Goal: Task Accomplishment & Management: Manage account settings

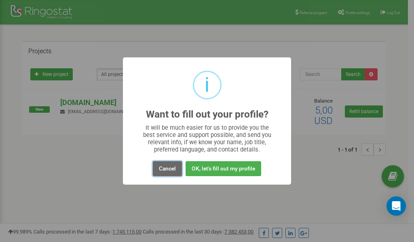
click at [164, 167] on button "Cancel" at bounding box center [167, 168] width 29 height 15
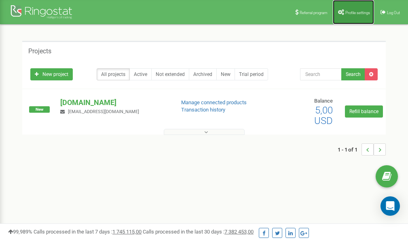
click at [350, 14] on span "Profile settings" at bounding box center [357, 13] width 25 height 4
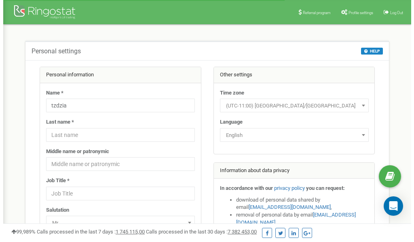
scroll to position [40, 0]
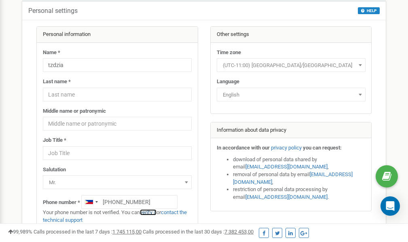
click at [151, 212] on link "verify it" at bounding box center [148, 212] width 17 height 6
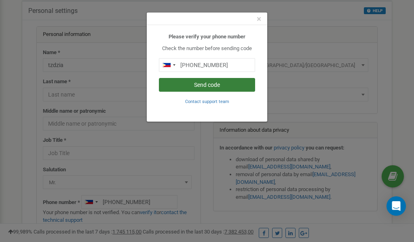
click at [207, 82] on button "Send code" at bounding box center [207, 85] width 96 height 14
